Goal: Task Accomplishment & Management: Complete application form

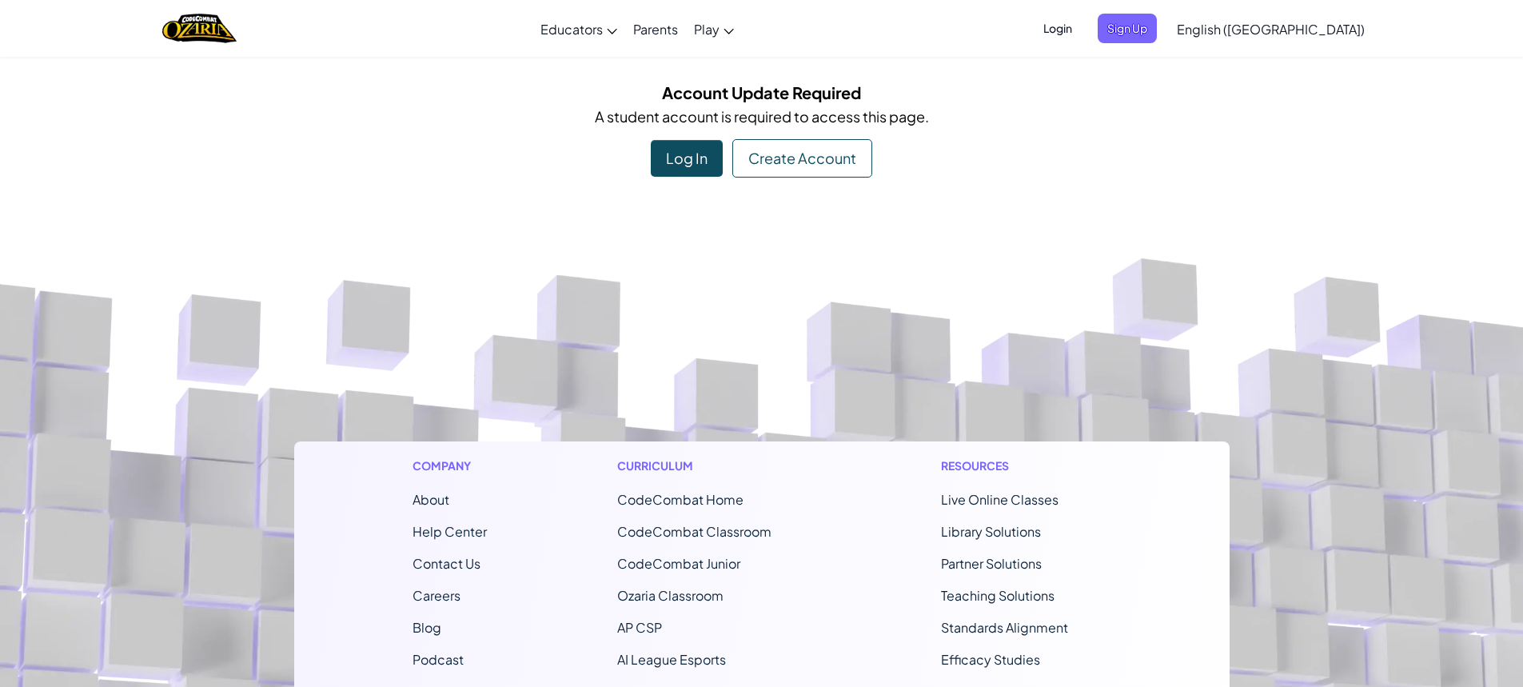
drag, startPoint x: 681, startPoint y: 157, endPoint x: 682, endPoint y: 169, distance: 11.2
click at [682, 169] on div "Log In" at bounding box center [687, 158] width 72 height 37
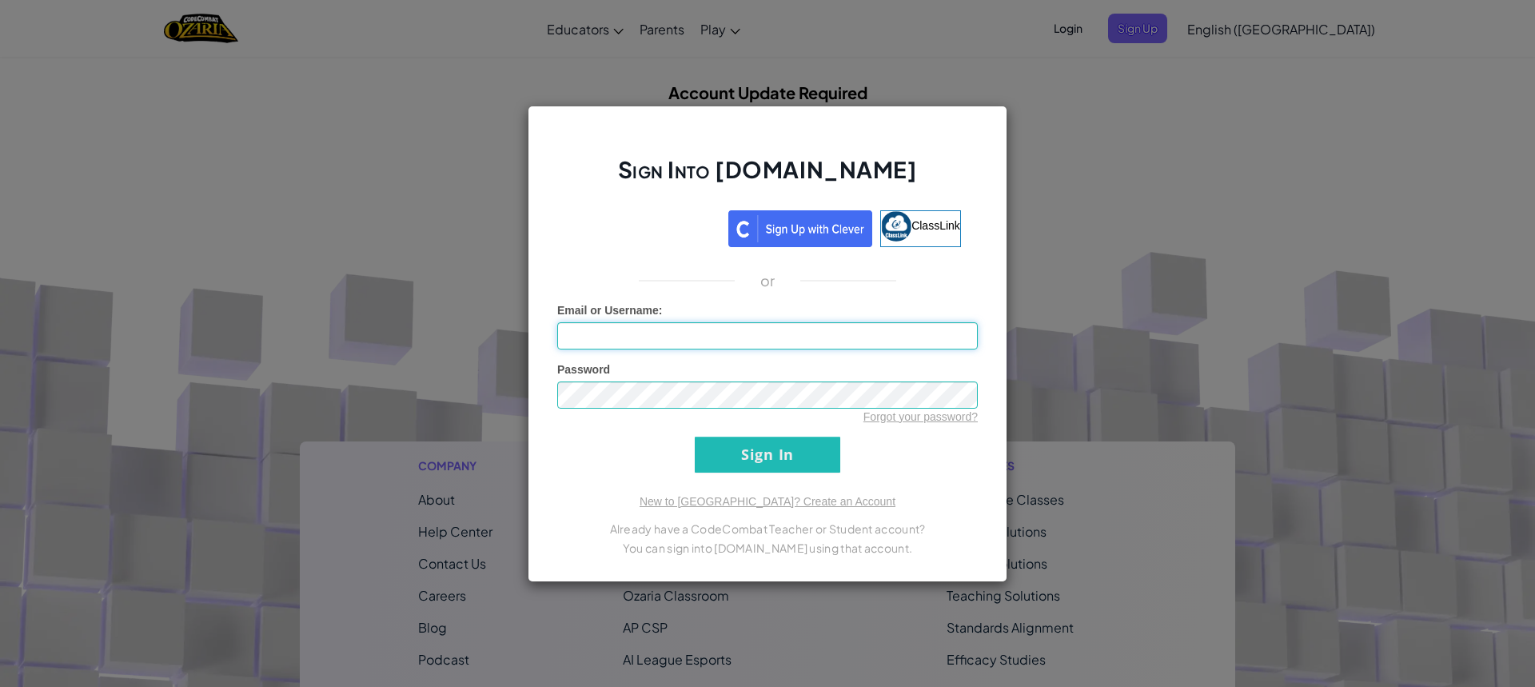
click at [763, 344] on input "Email or Username :" at bounding box center [767, 335] width 420 height 27
type input "[EMAIL_ADDRESS][DOMAIN_NAME]"
click at [688, 372] on div "Password Forgot your password?" at bounding box center [767, 392] width 420 height 63
click at [695, 436] on input "Sign In" at bounding box center [767, 454] width 145 height 36
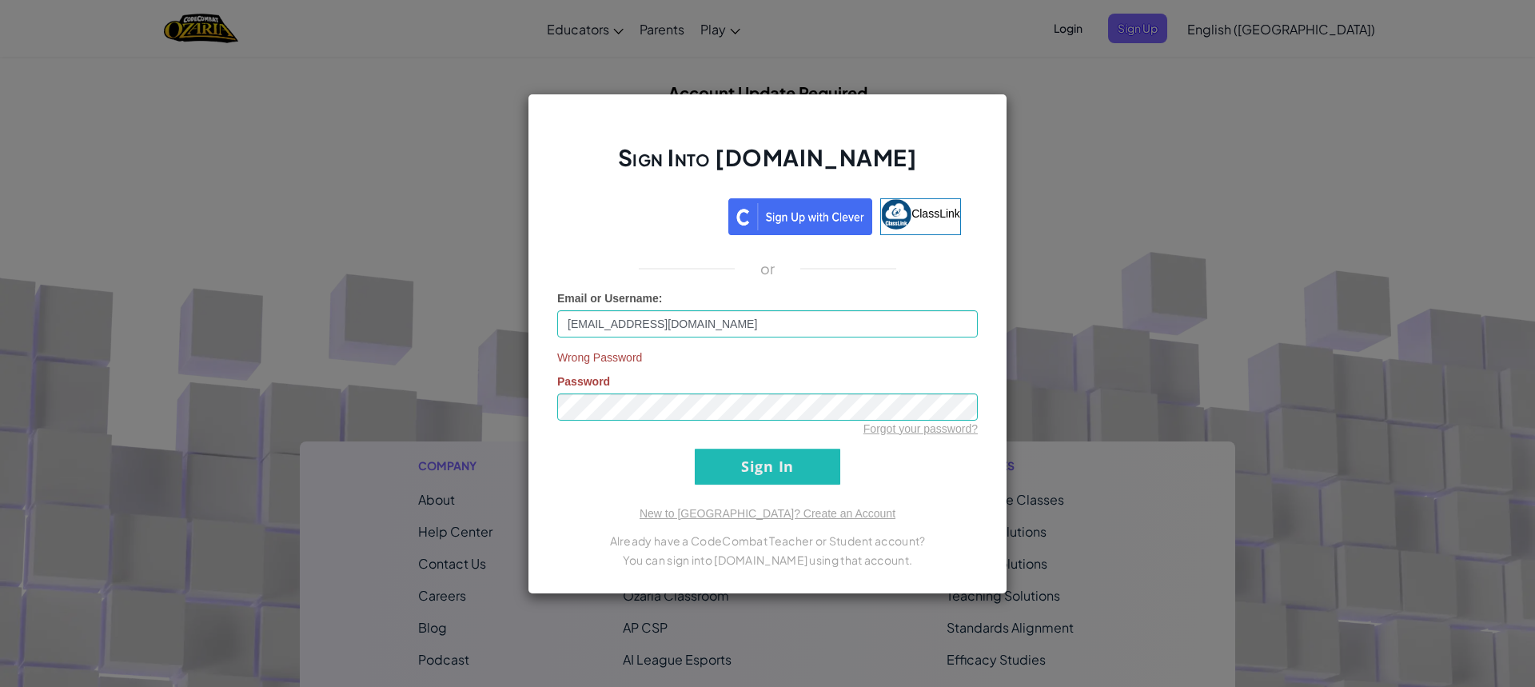
click at [1088, 100] on div "Sign Into [DOMAIN_NAME] ClassLink or Email or Username : [EMAIL_ADDRESS][DOMAIN…" at bounding box center [767, 343] width 1535 height 687
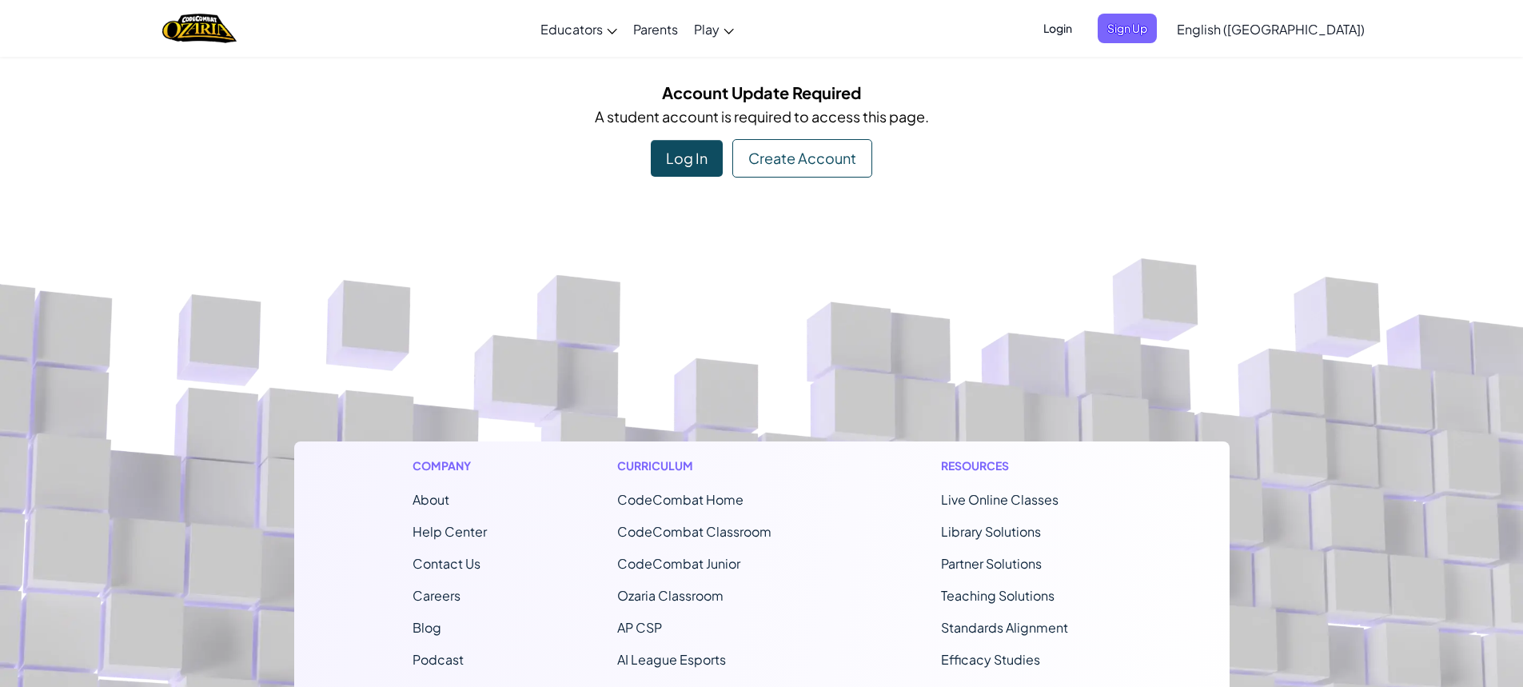
scroll to position [80, 0]
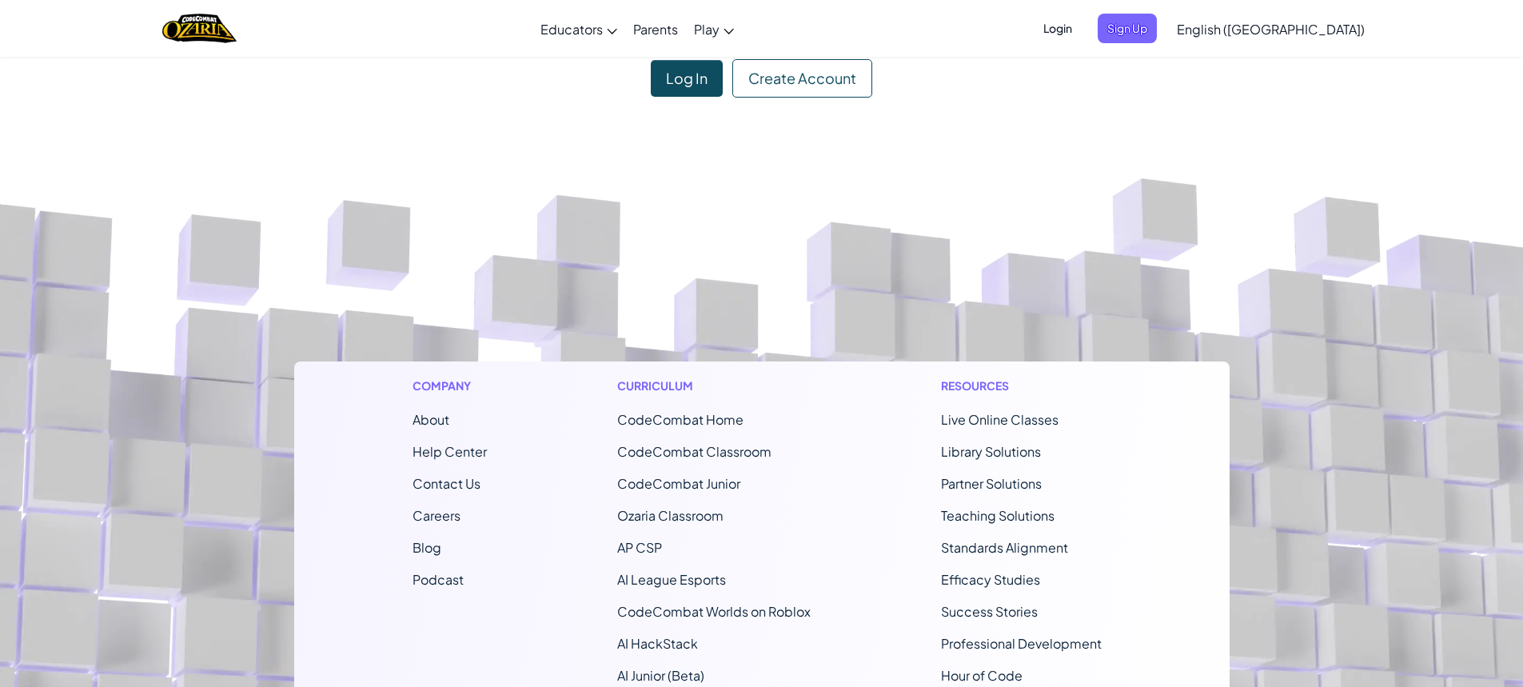
click at [706, 80] on div "Log In" at bounding box center [687, 78] width 72 height 37
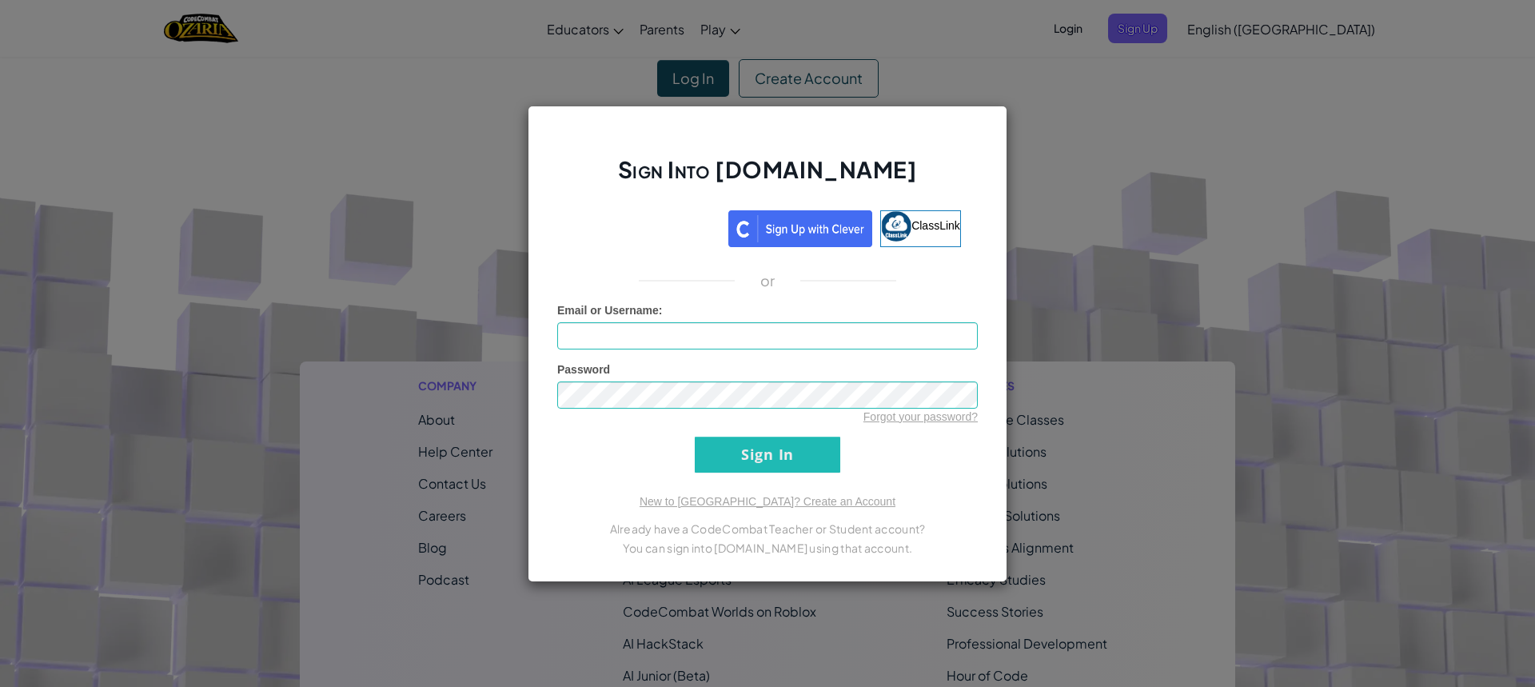
click at [1085, 178] on div "Sign Into [DOMAIN_NAME] ClassLink or Unknown Error Email or Username : Password…" at bounding box center [767, 343] width 1535 height 687
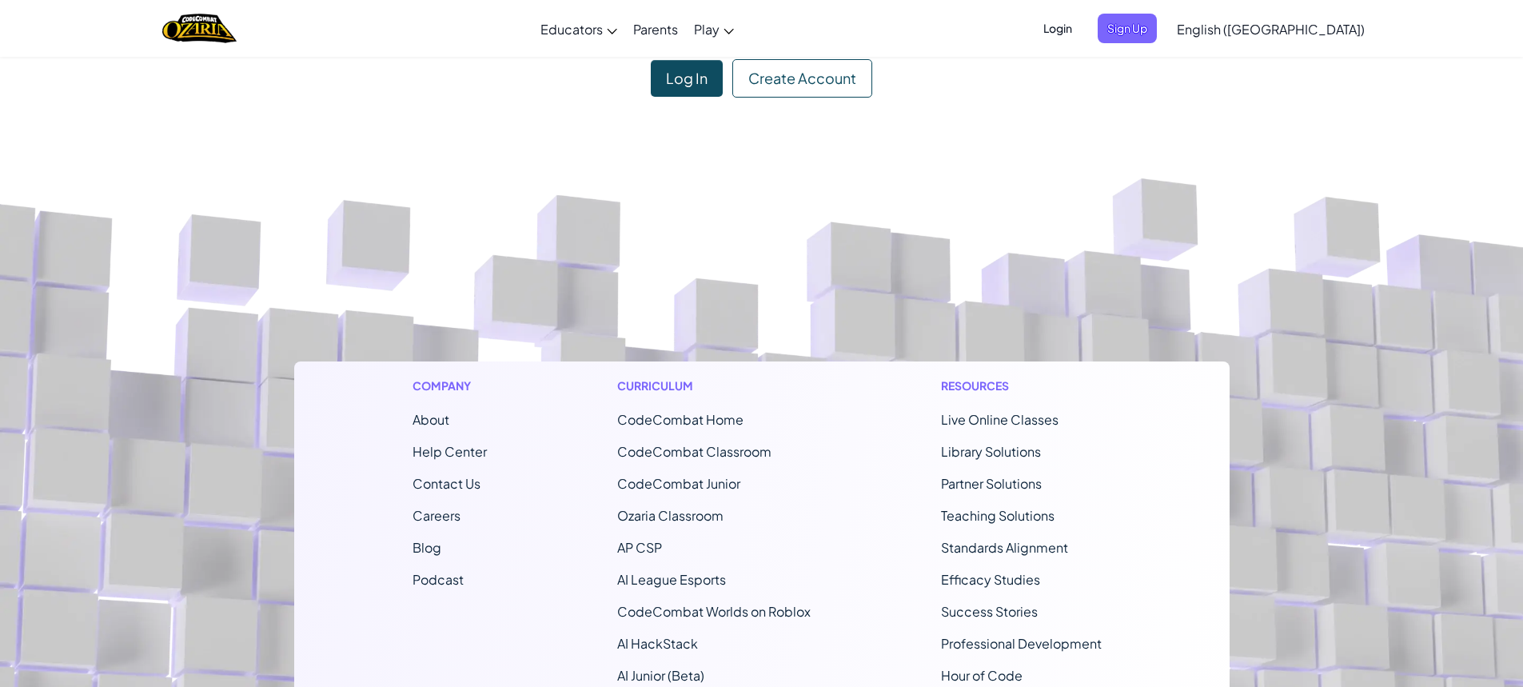
click at [824, 89] on div "Create Account" at bounding box center [802, 78] width 140 height 38
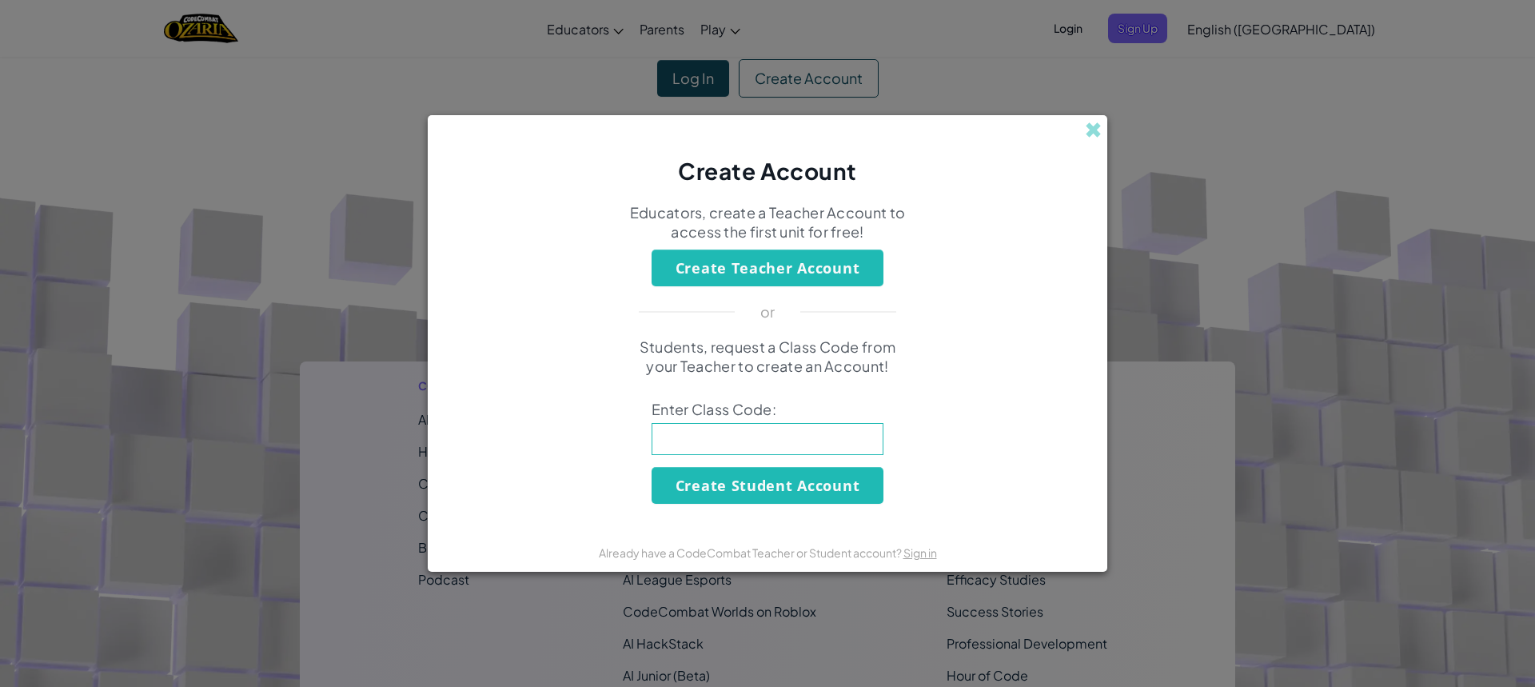
click at [1081, 118] on div "Create Account" at bounding box center [767, 151] width 679 height 72
click at [1090, 118] on div "Create Account" at bounding box center [767, 151] width 679 height 72
click at [1085, 140] on div "Create Account" at bounding box center [767, 151] width 679 height 72
drag, startPoint x: 1068, startPoint y: 130, endPoint x: 1093, endPoint y: 125, distance: 25.4
click at [1085, 126] on div "Create Account" at bounding box center [767, 151] width 679 height 72
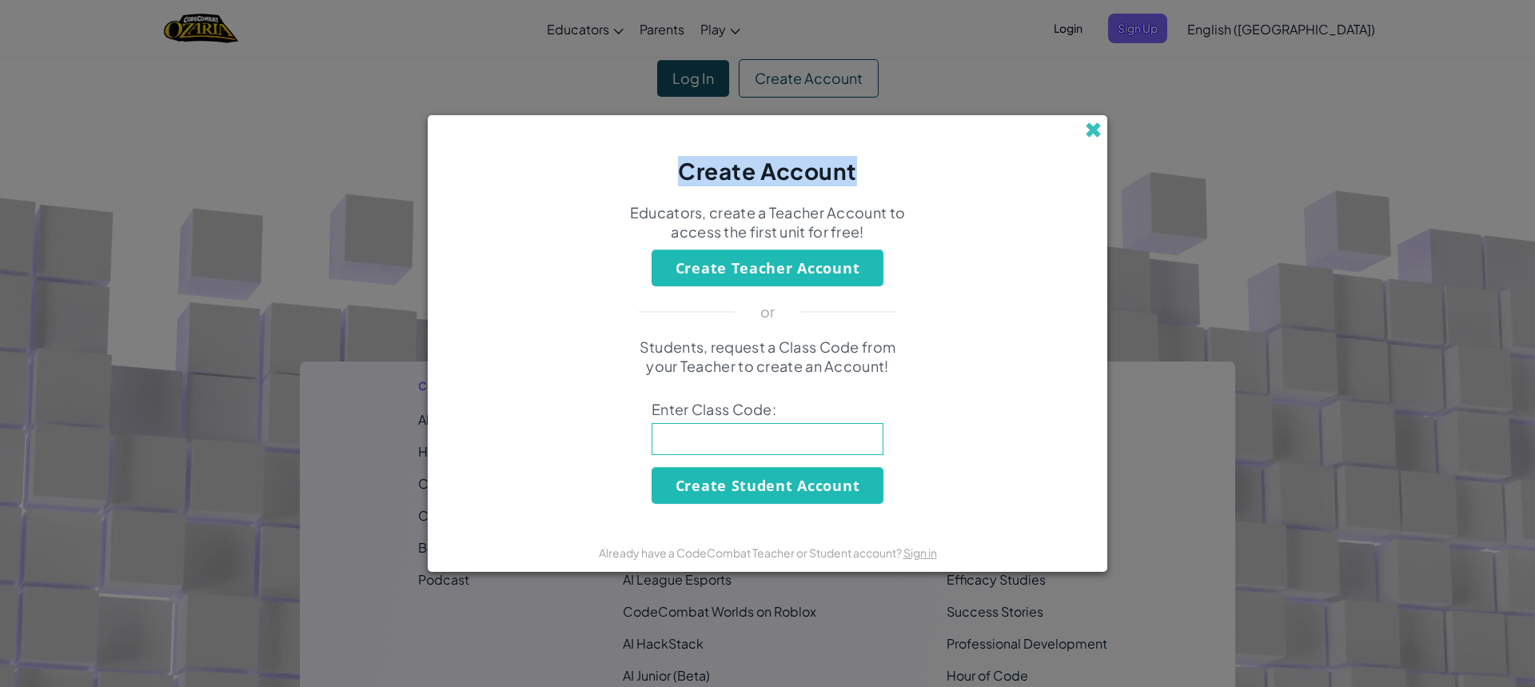
click at [1094, 124] on span at bounding box center [1093, 129] width 17 height 17
